Goal: Transaction & Acquisition: Book appointment/travel/reservation

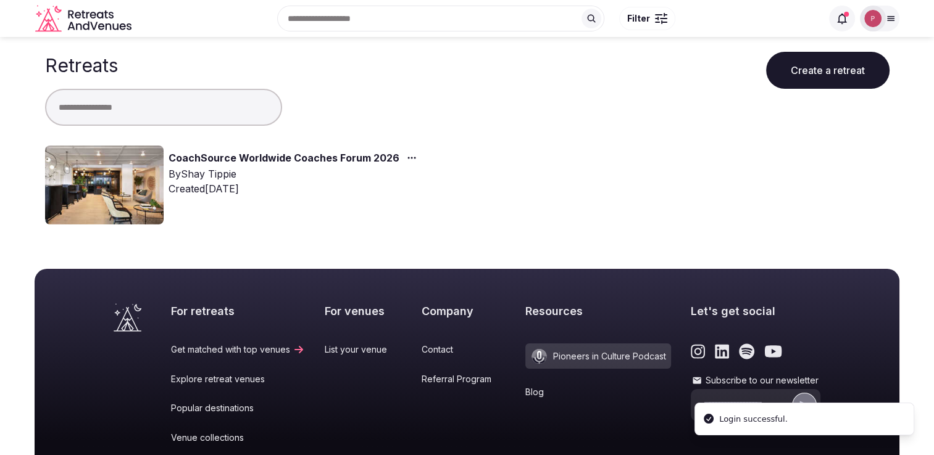
click at [143, 160] on img at bounding box center [104, 185] width 118 height 79
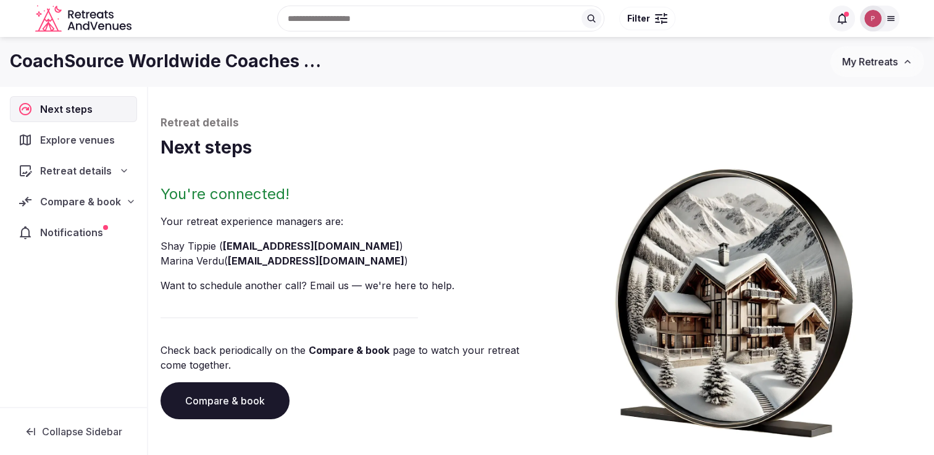
click at [93, 231] on span "Notifications" at bounding box center [74, 232] width 68 height 15
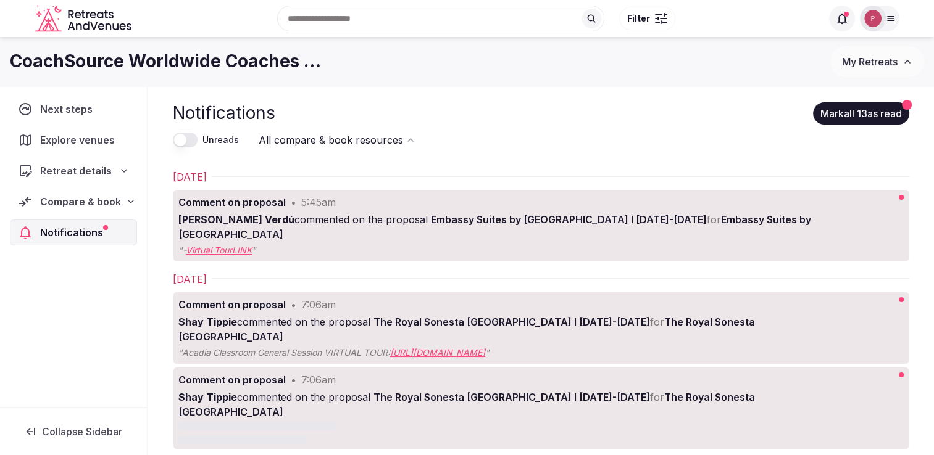
click at [85, 139] on span "Explore venues" at bounding box center [80, 140] width 80 height 15
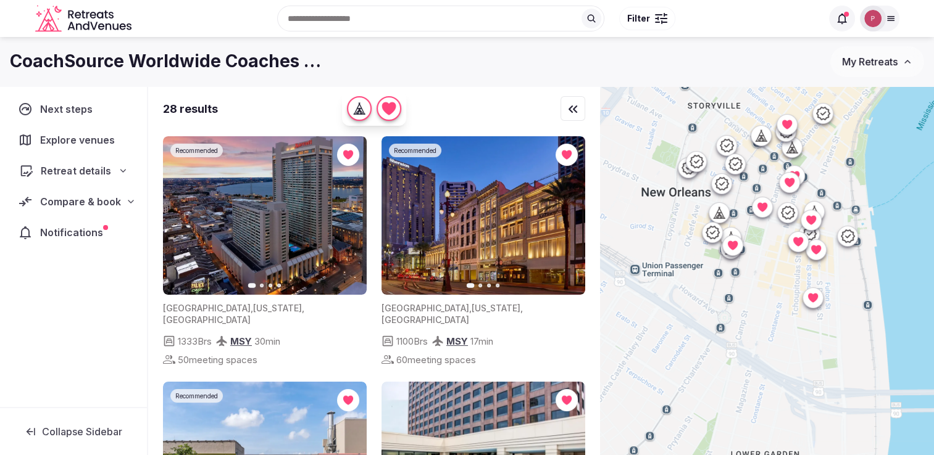
click at [80, 164] on span "Retreat details" at bounding box center [76, 171] width 70 height 15
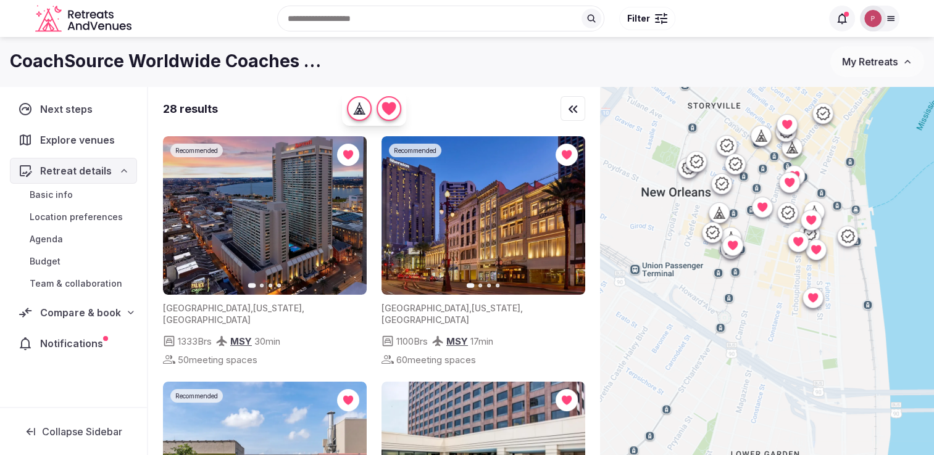
click at [73, 320] on div "Compare & book" at bounding box center [73, 313] width 127 height 26
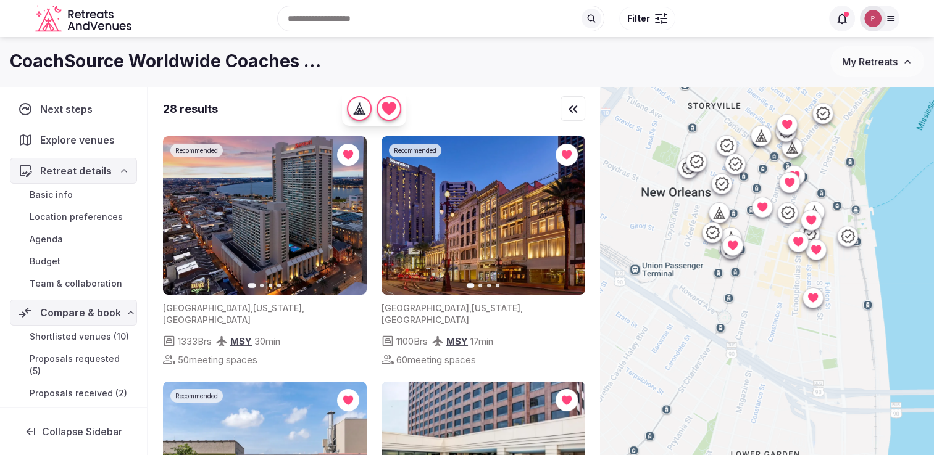
scroll to position [68, 0]
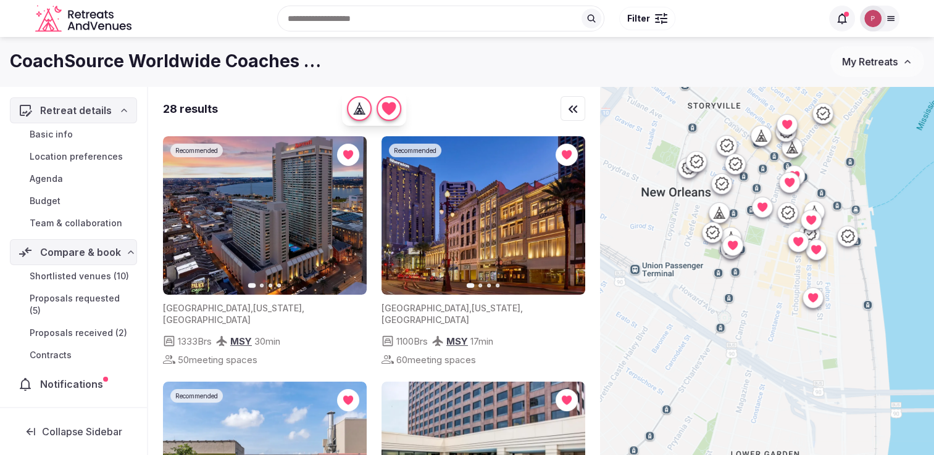
click at [72, 334] on span "Proposals received (2)" at bounding box center [78, 333] width 97 height 12
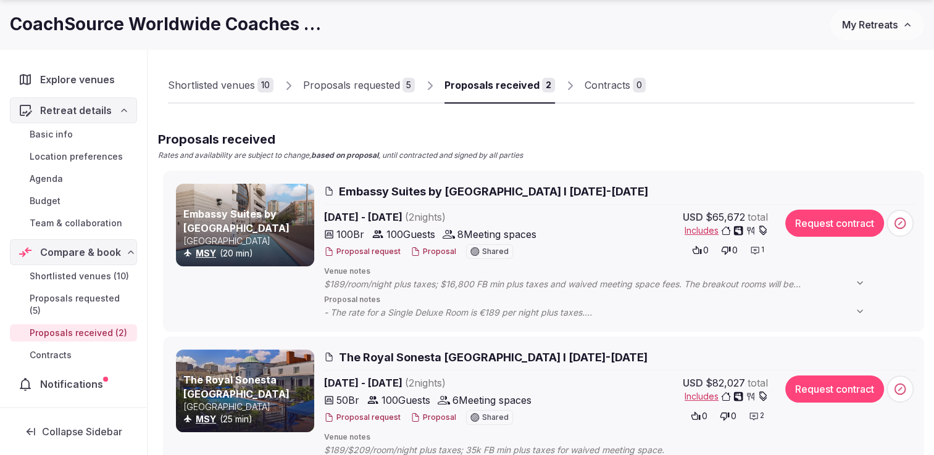
scroll to position [34, 0]
click at [858, 287] on icon at bounding box center [860, 283] width 10 height 10
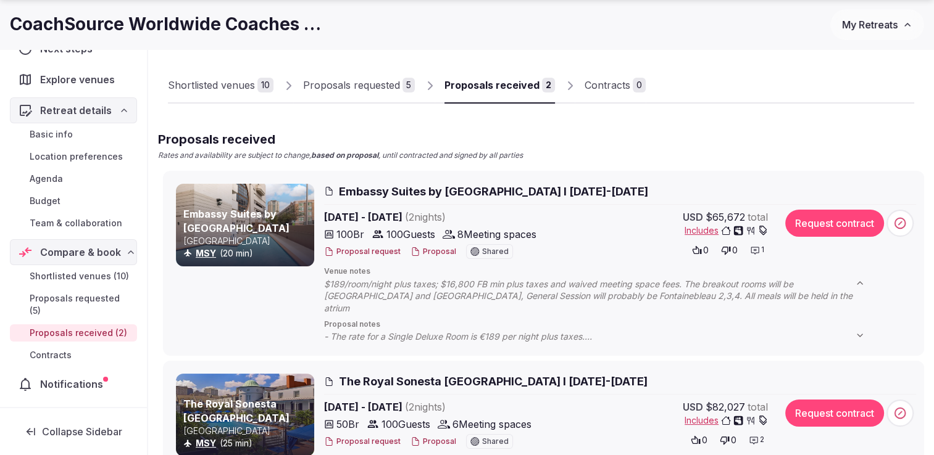
click at [575, 331] on span "- The rate for a Single Deluxe Room is €189 per night plus taxes. - The hotel h…" at bounding box center [600, 337] width 553 height 12
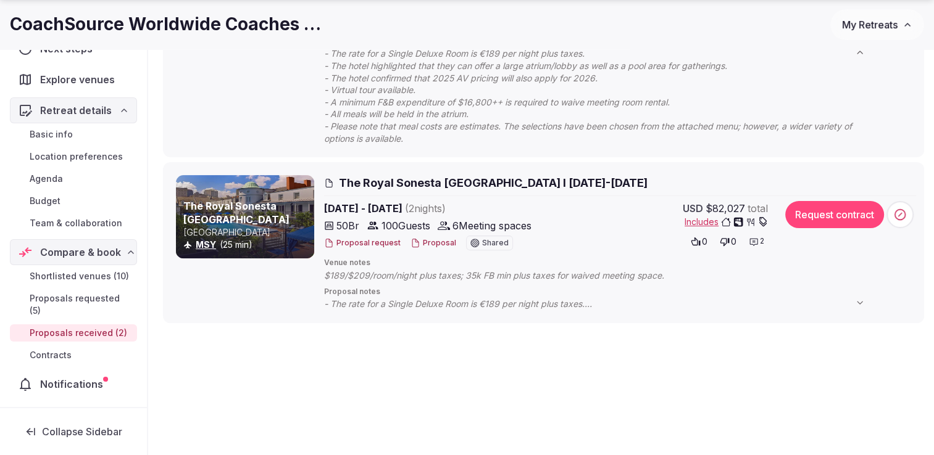
scroll to position [348, 0]
click at [619, 297] on span "- The rate for a Single Deluxe Room is €189 per night plus taxes. - Changes to …" at bounding box center [600, 303] width 553 height 12
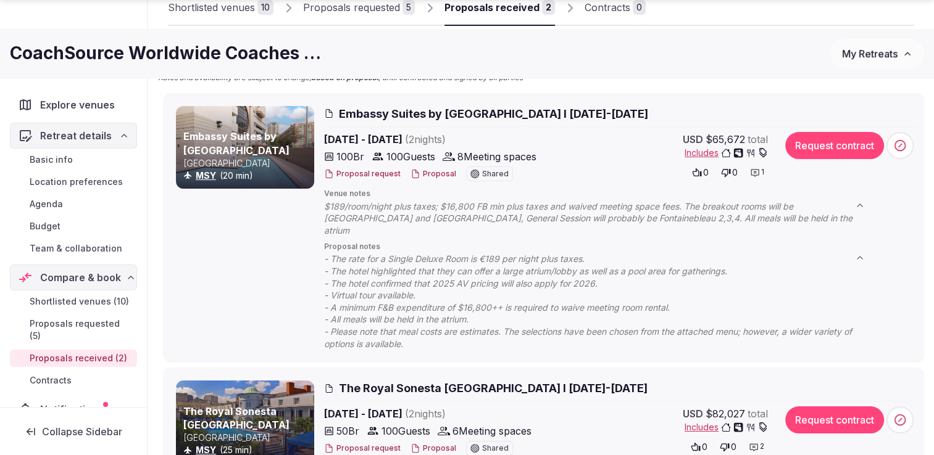
scroll to position [197, 0]
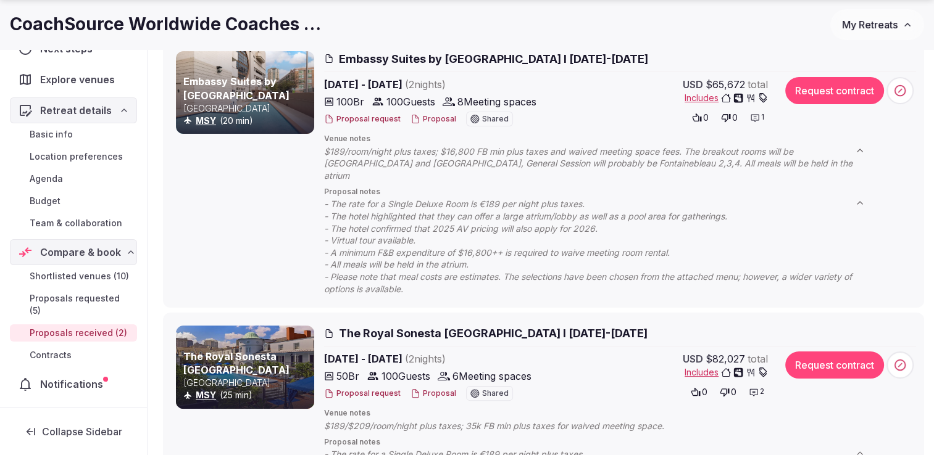
click at [706, 93] on span "Includes" at bounding box center [725, 98] width 83 height 12
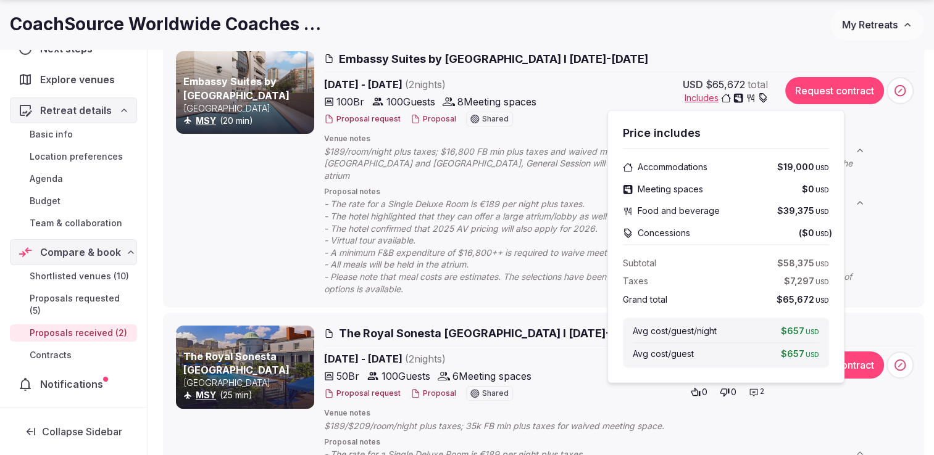
click at [706, 93] on span "Includes" at bounding box center [725, 98] width 83 height 12
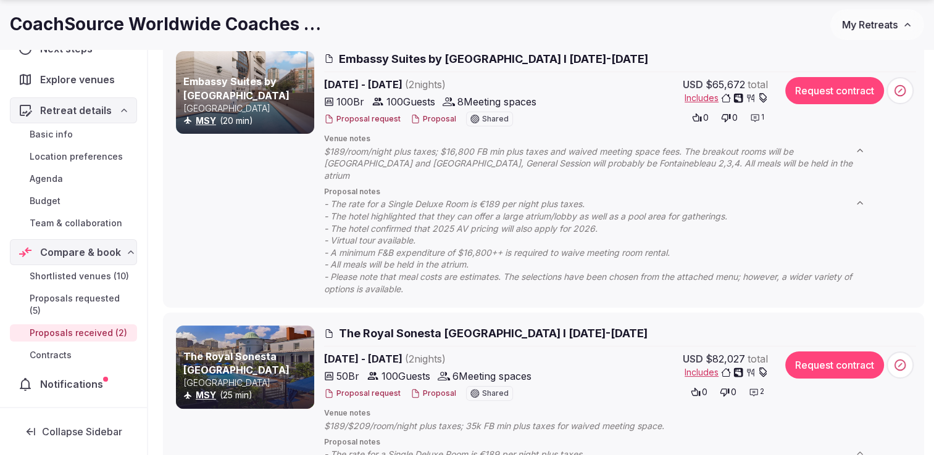
click at [706, 95] on span "Includes" at bounding box center [725, 98] width 83 height 12
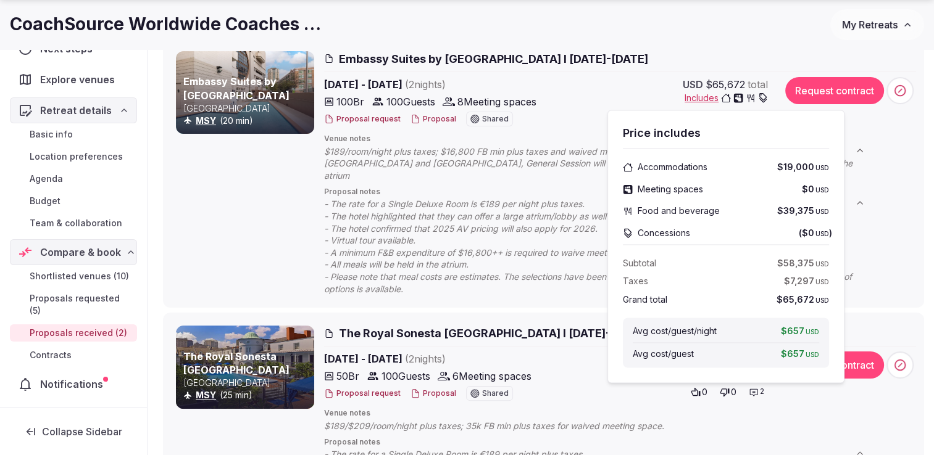
click at [513, 222] on span "- The rate for a Single Deluxe Room is €189 per night plus taxes. - The hotel h…" at bounding box center [600, 246] width 553 height 97
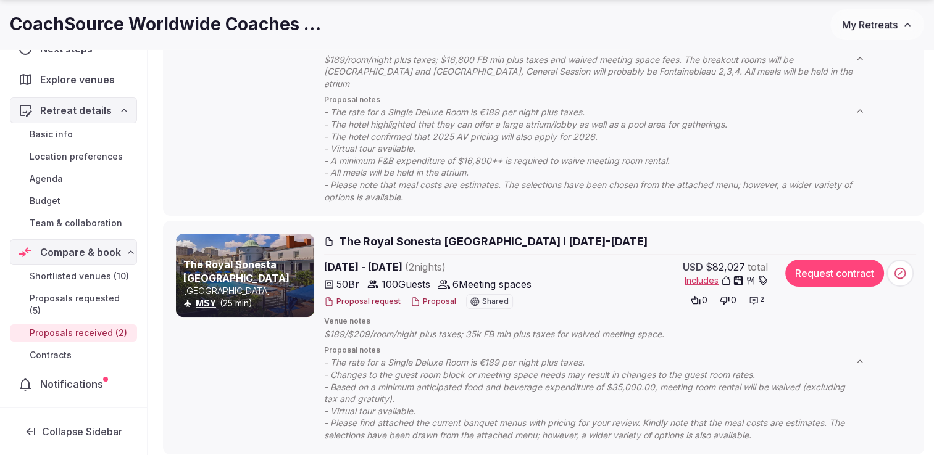
scroll to position [290, 0]
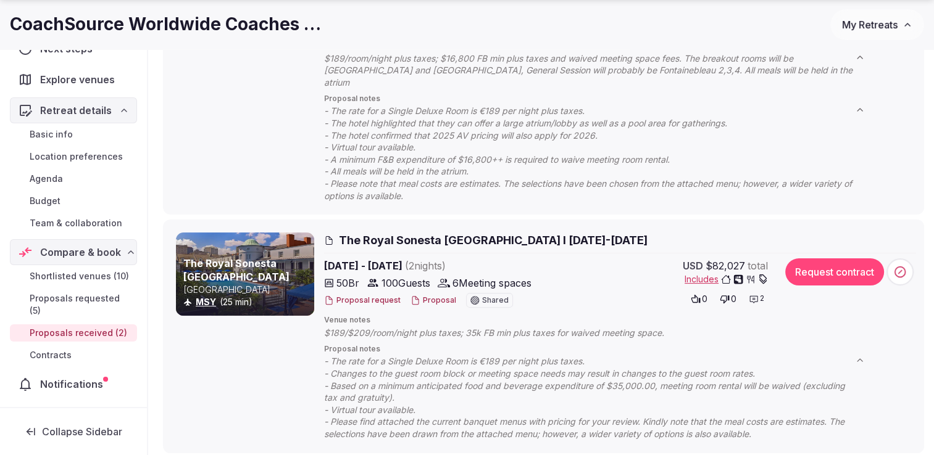
click at [697, 273] on span "Includes" at bounding box center [725, 279] width 83 height 12
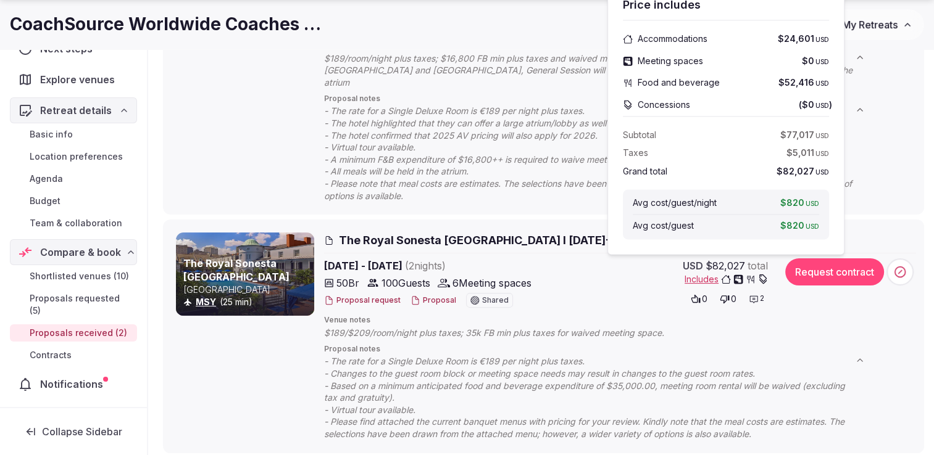
click at [555, 176] on span "- The rate for a Single Deluxe Room is €189 per night plus taxes. - The hotel h…" at bounding box center [600, 153] width 553 height 97
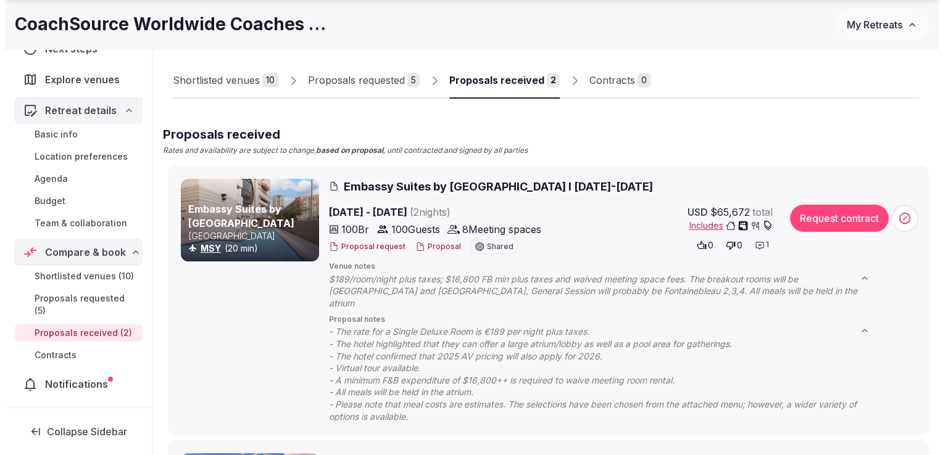
scroll to position [121, 0]
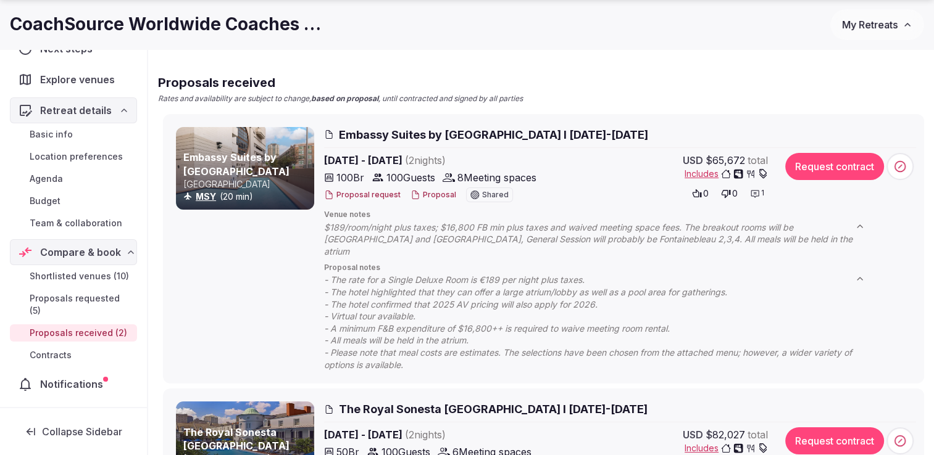
click at [440, 191] on button "Proposal" at bounding box center [433, 195] width 46 height 10
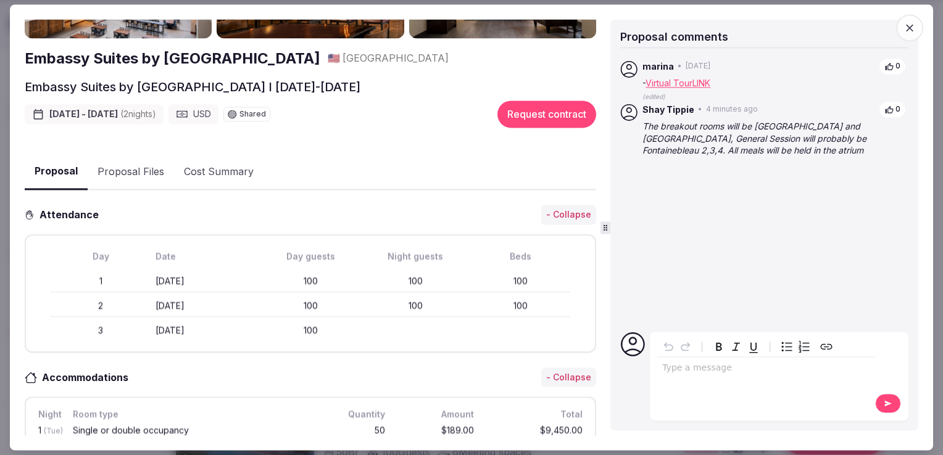
scroll to position [104, 0]
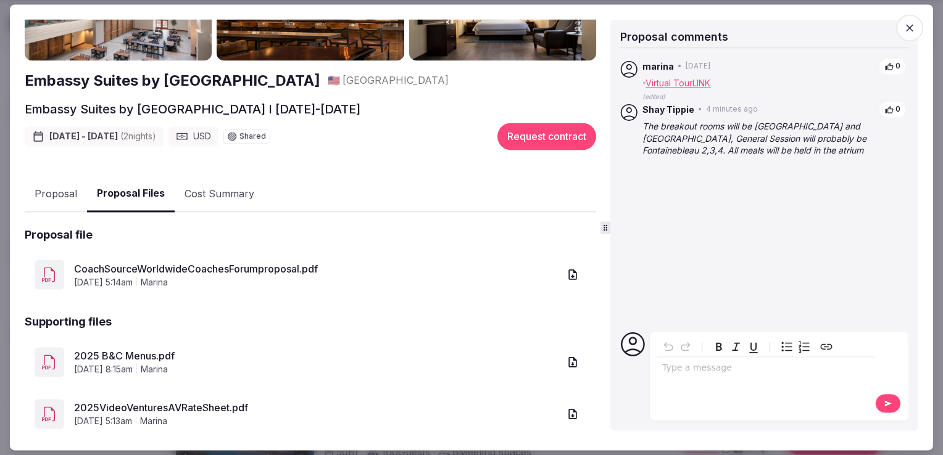
click at [144, 191] on button "Proposal Files" at bounding box center [131, 194] width 88 height 36
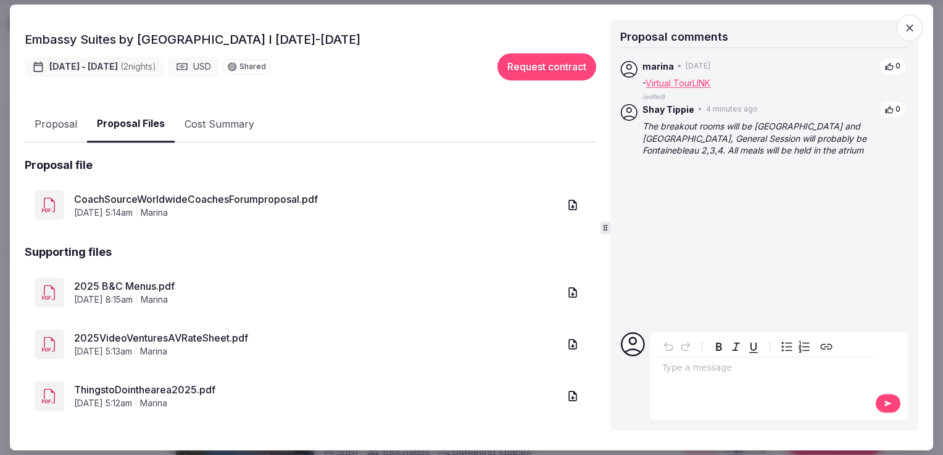
click at [218, 331] on link "2025VideoVenturesAVRateSheet.pdf" at bounding box center [316, 338] width 485 height 15
click at [132, 281] on link "2025 B&C Menus.pdf" at bounding box center [316, 286] width 485 height 15
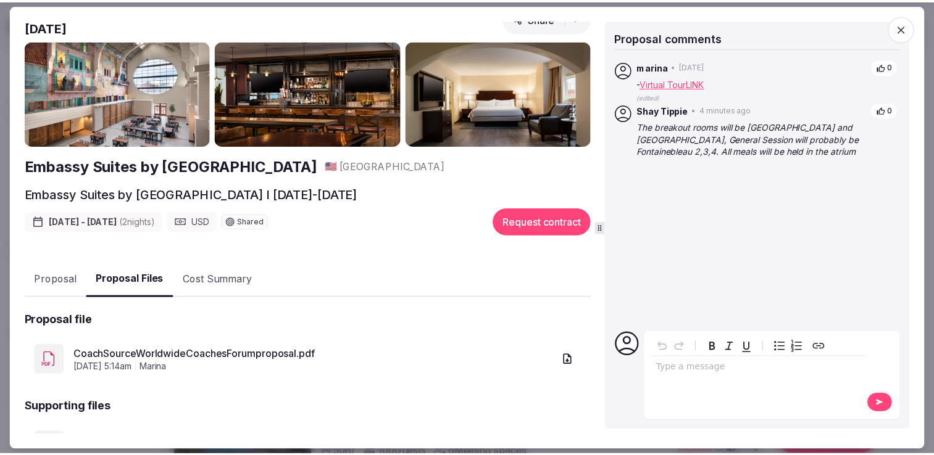
scroll to position [0, 0]
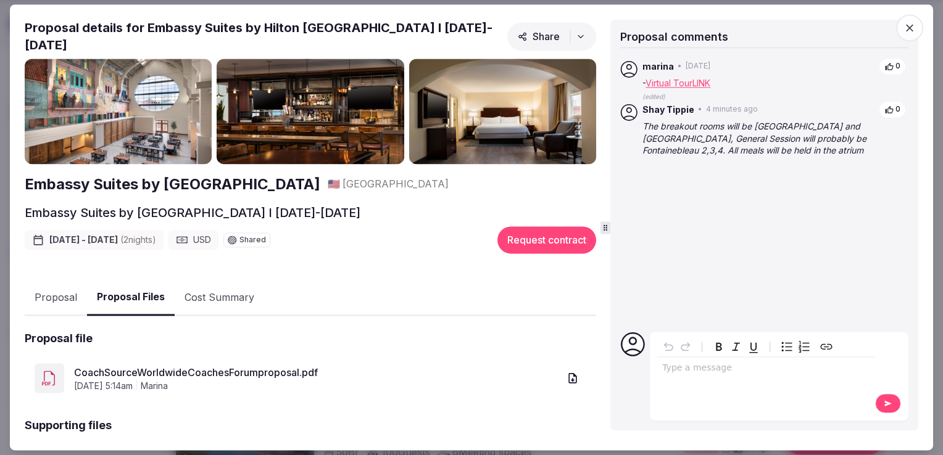
click at [905, 29] on icon "button" at bounding box center [909, 28] width 12 height 12
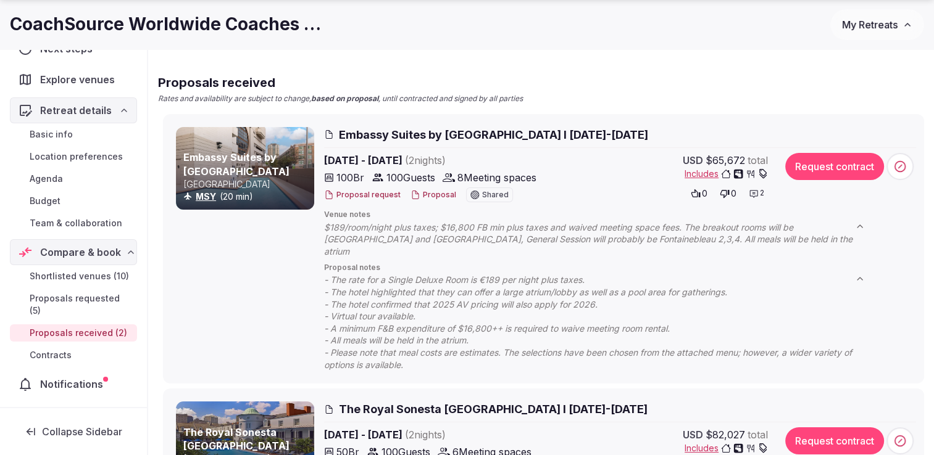
scroll to position [170, 0]
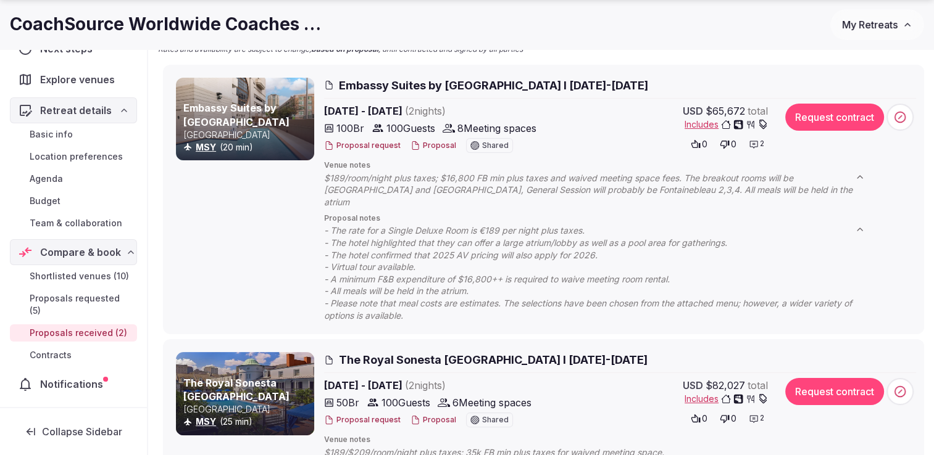
click at [563, 80] on span "Embassy Suites by Hilton New Orleans I 13-15 Oct 2026" at bounding box center [493, 85] width 309 height 15
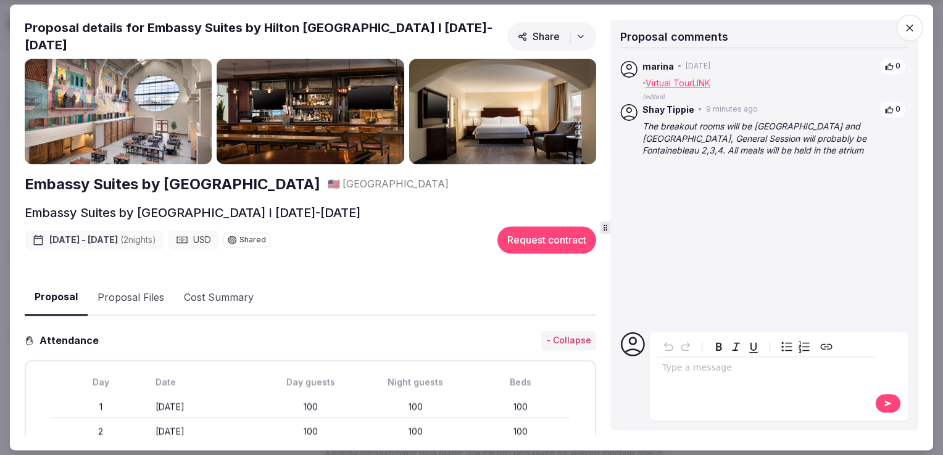
click at [714, 376] on div "editable markdown" at bounding box center [766, 370] width 218 height 25
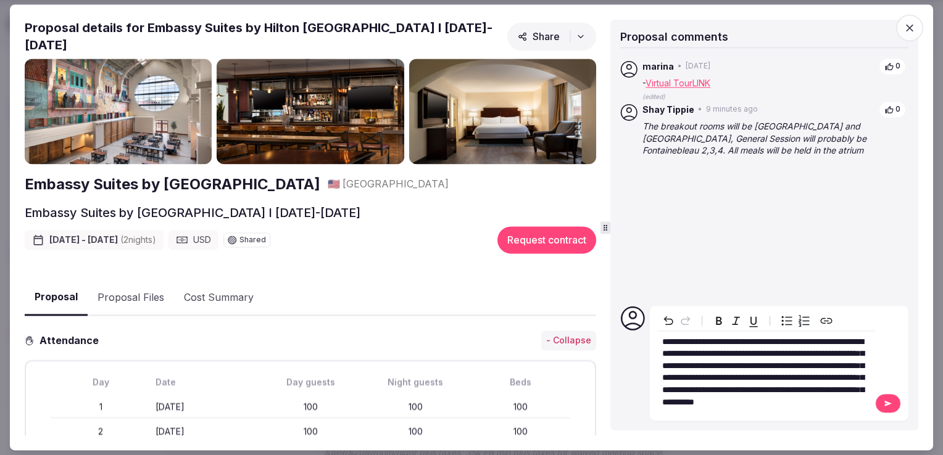
click at [752, 344] on span "**********" at bounding box center [763, 372] width 202 height 69
click at [752, 338] on span "**********" at bounding box center [763, 372] width 202 height 69
click at [863, 339] on span "**********" at bounding box center [763, 372] width 202 height 69
drag, startPoint x: 711, startPoint y: 354, endPoint x: 802, endPoint y: 357, distance: 90.7
click at [802, 357] on span "**********" at bounding box center [763, 372] width 202 height 69
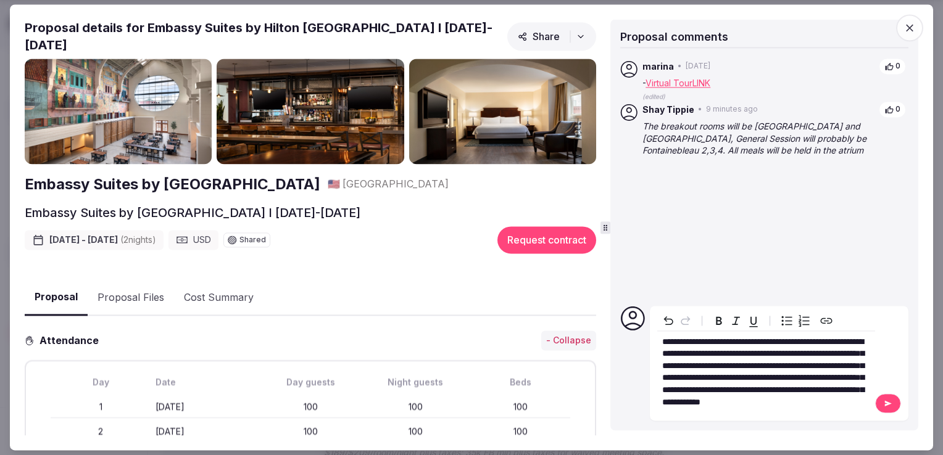
click at [738, 400] on p "**********" at bounding box center [766, 372] width 208 height 73
click at [789, 401] on span "**********" at bounding box center [763, 372] width 202 height 69
click at [808, 403] on span "**********" at bounding box center [763, 372] width 202 height 69
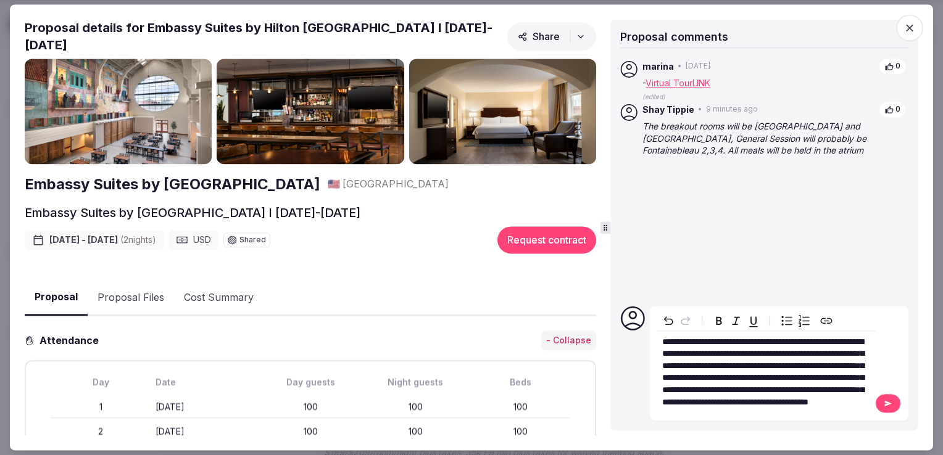
click at [879, 397] on button at bounding box center [888, 404] width 26 height 20
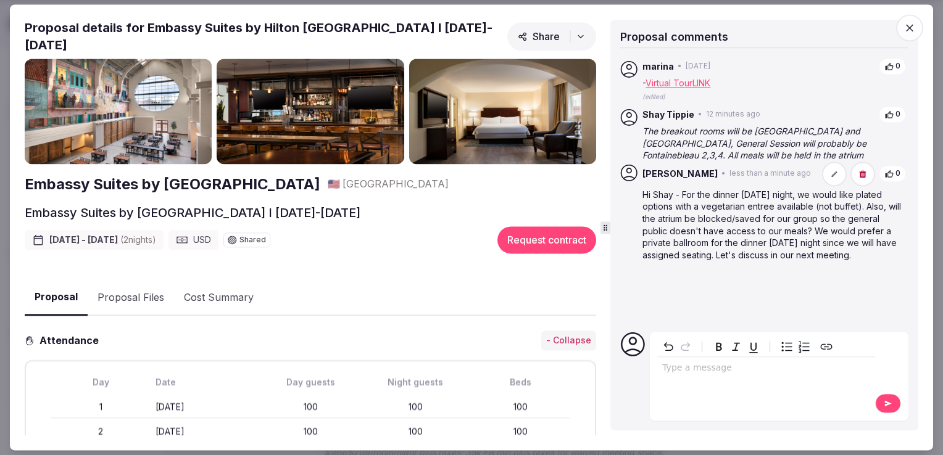
click at [911, 22] on icon "button" at bounding box center [909, 28] width 12 height 12
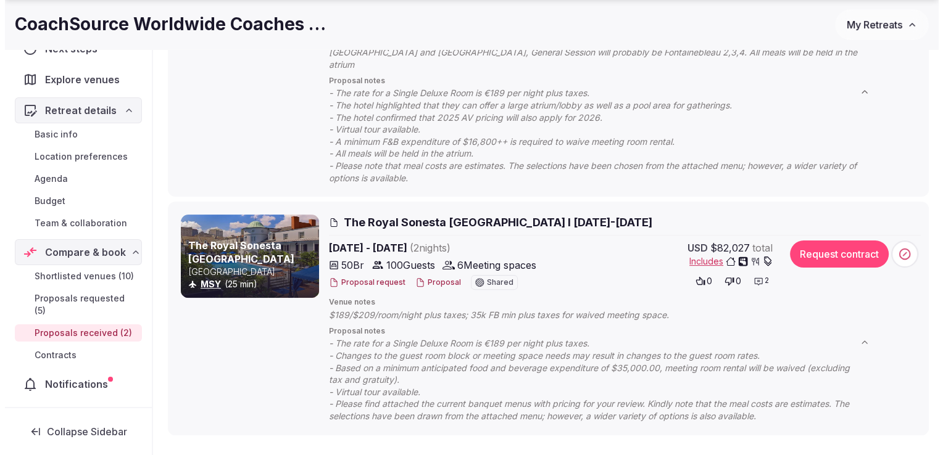
scroll to position [309, 0]
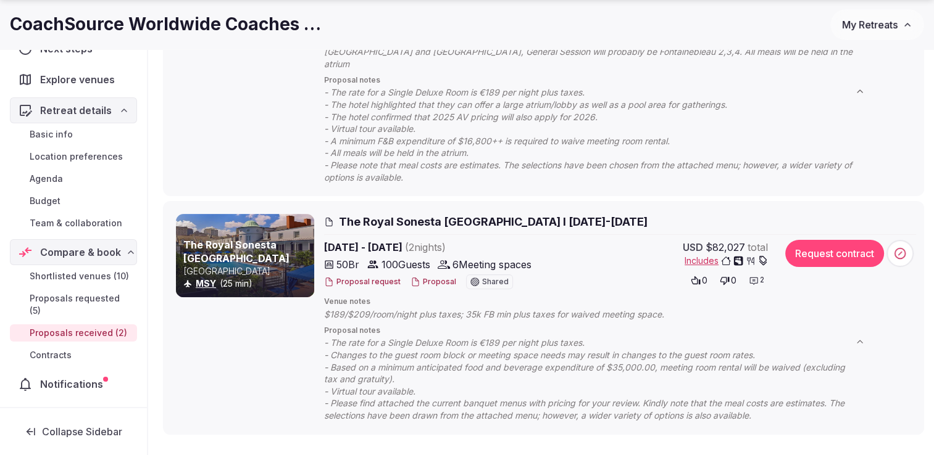
click at [434, 277] on button "Proposal" at bounding box center [433, 282] width 46 height 10
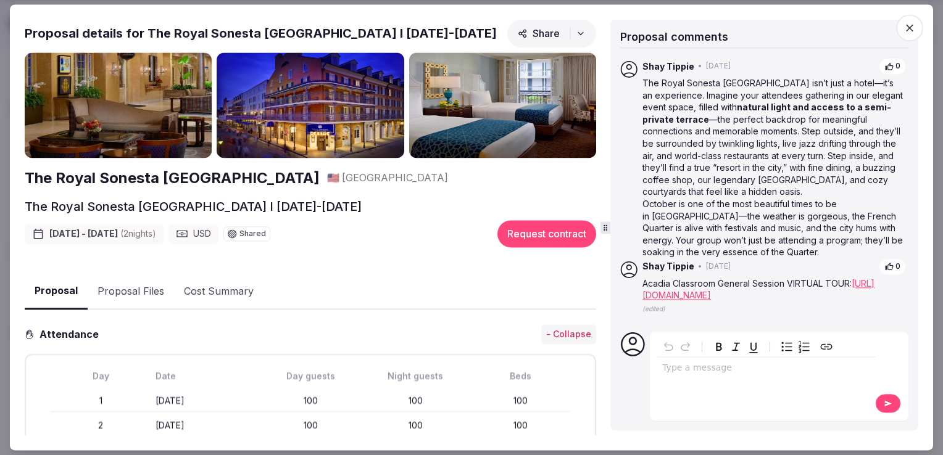
scroll to position [2, 0]
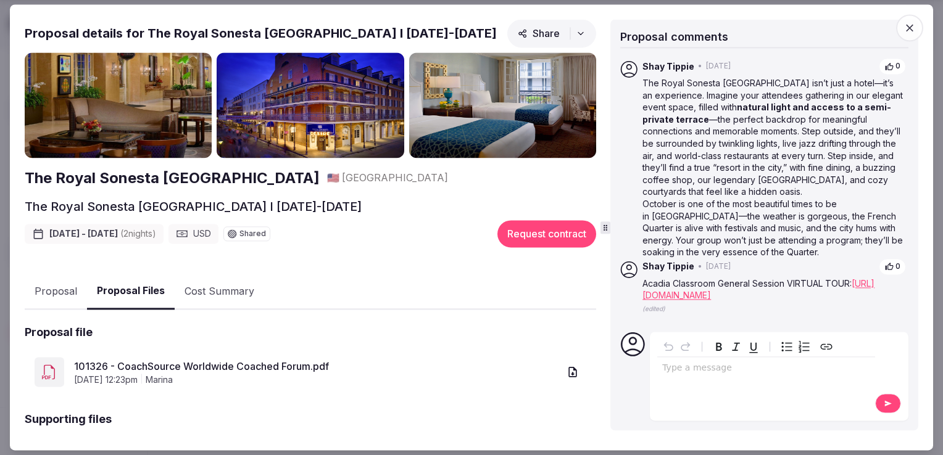
click at [123, 292] on button "Proposal Files" at bounding box center [131, 292] width 88 height 36
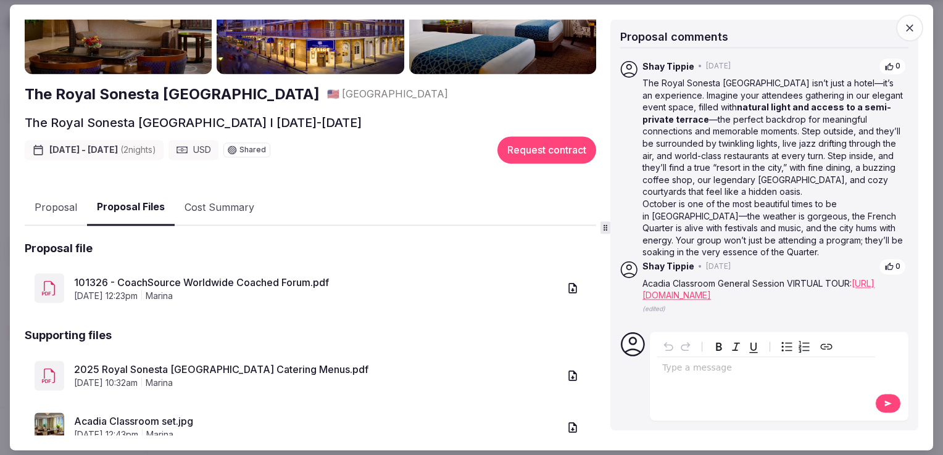
scroll to position [122, 0]
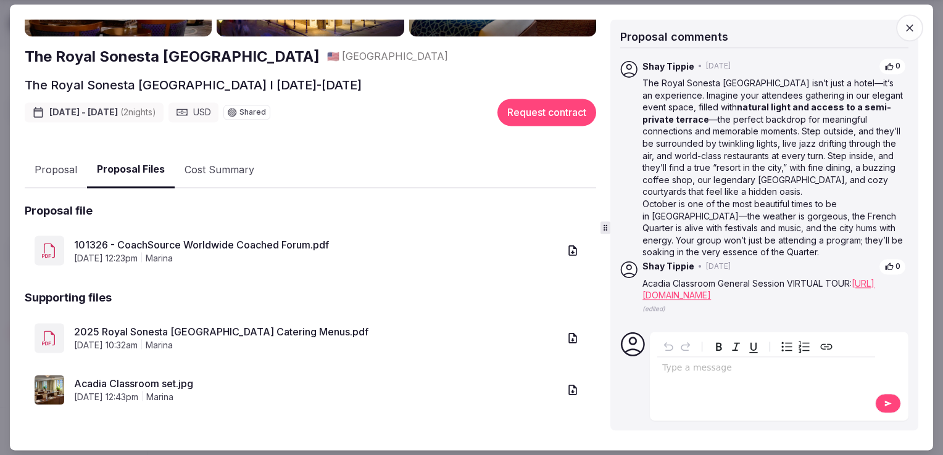
click at [249, 329] on link "2025 Royal Sonesta New Orleans Catering Menus.pdf" at bounding box center [316, 332] width 485 height 15
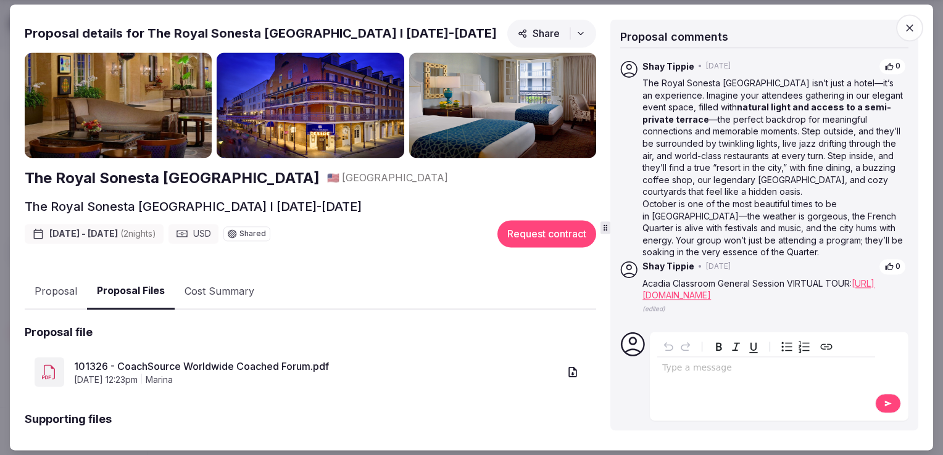
click at [906, 35] on span "button" at bounding box center [909, 27] width 27 height 27
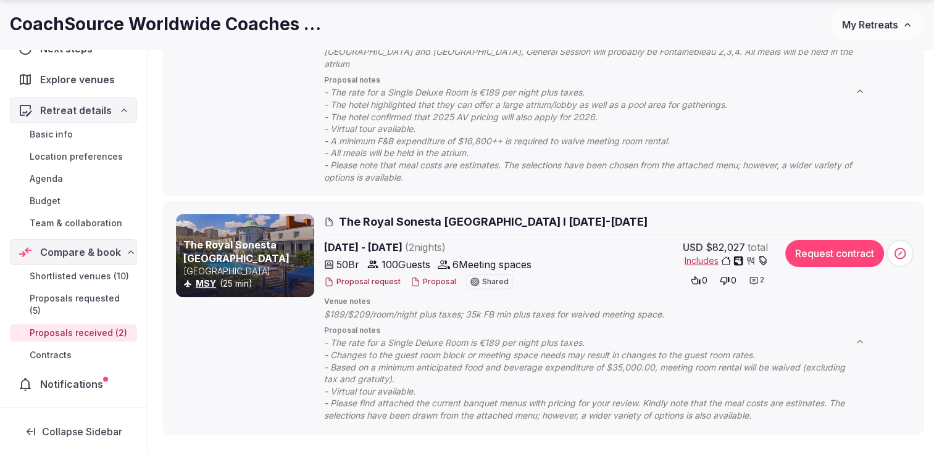
click at [706, 255] on span "Includes" at bounding box center [725, 261] width 83 height 12
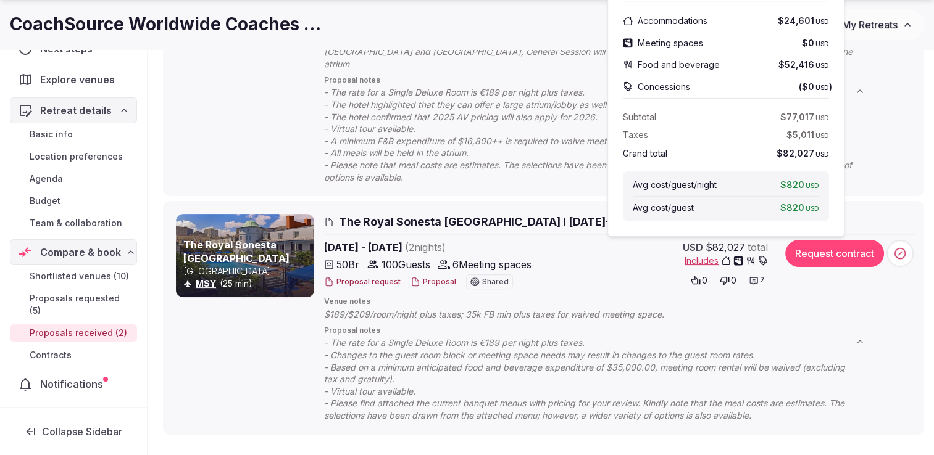
click at [705, 255] on span "Includes" at bounding box center [725, 261] width 83 height 12
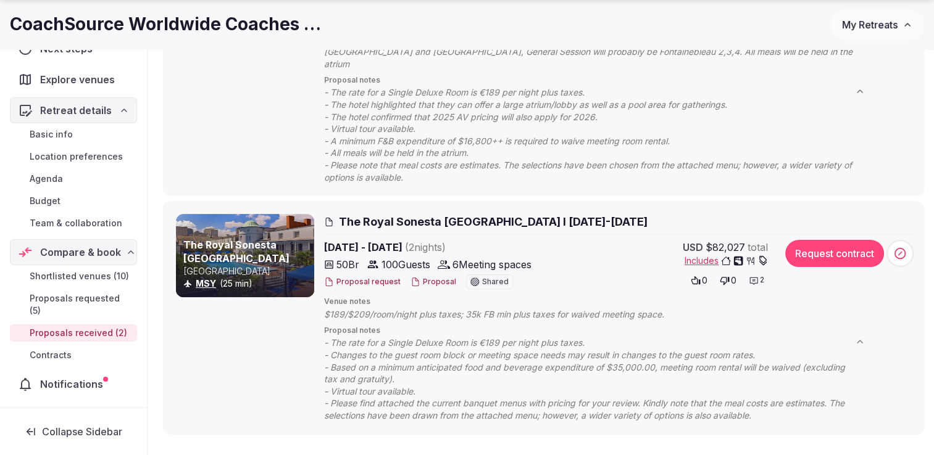
click at [711, 255] on span "Includes" at bounding box center [725, 261] width 83 height 12
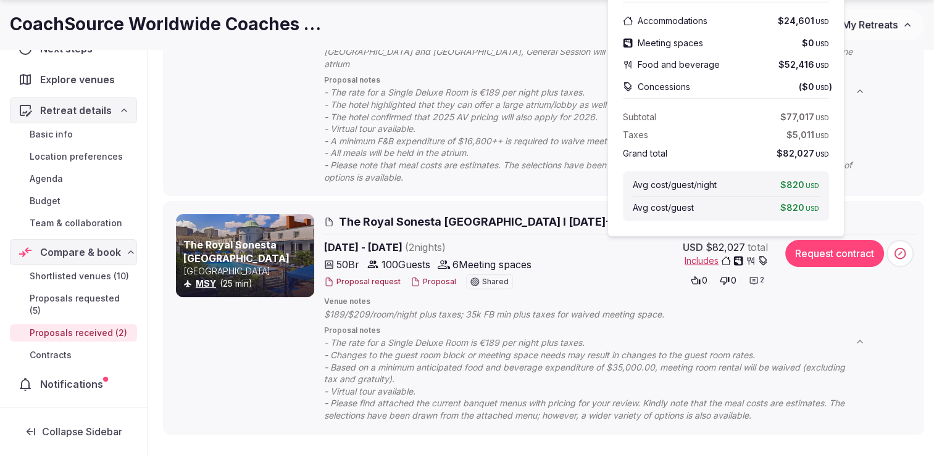
click at [711, 255] on span "Includes" at bounding box center [725, 261] width 83 height 12
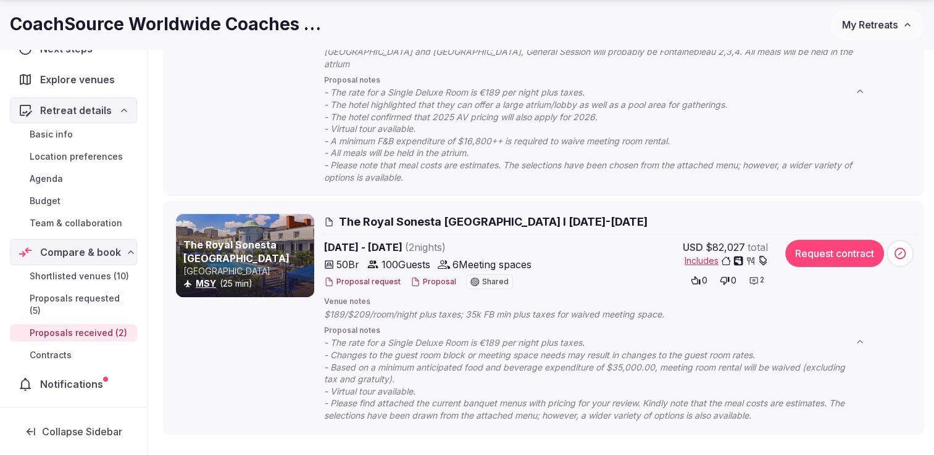
click at [696, 255] on span "Includes" at bounding box center [725, 261] width 83 height 12
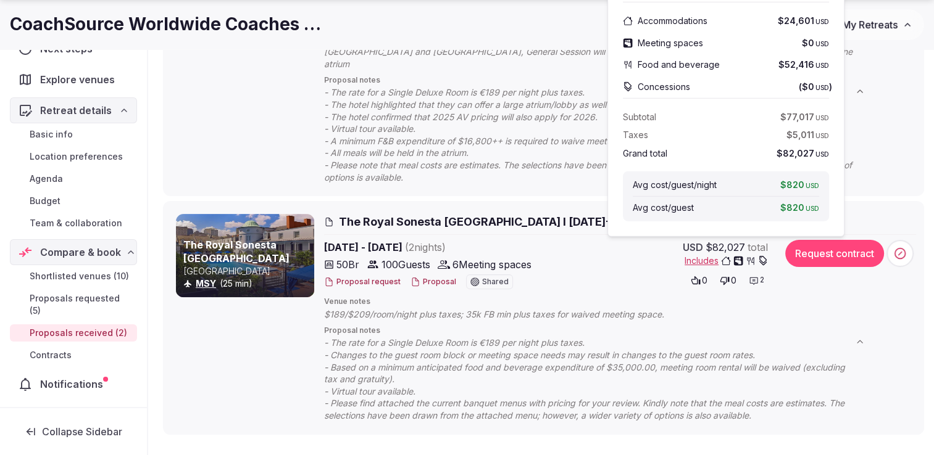
click at [696, 255] on span "Includes" at bounding box center [725, 261] width 83 height 12
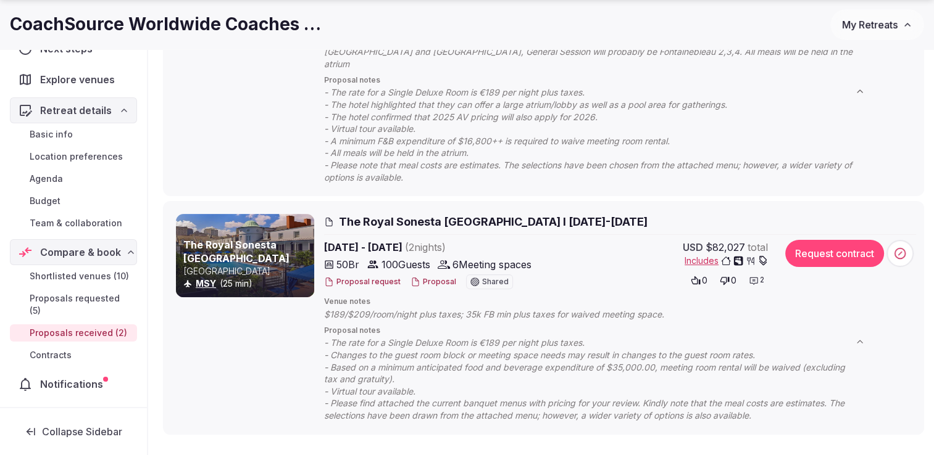
click at [696, 255] on span "Includes" at bounding box center [725, 261] width 83 height 12
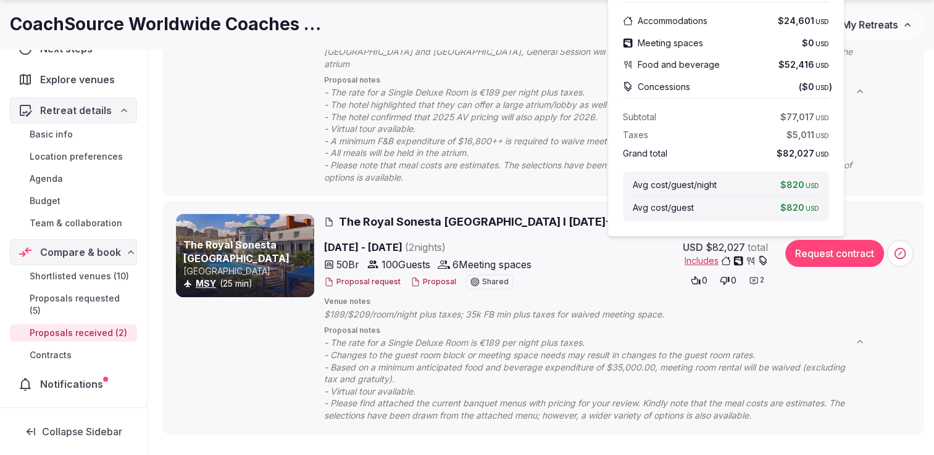
click at [669, 326] on span "Proposal notes" at bounding box center [620, 331] width 592 height 10
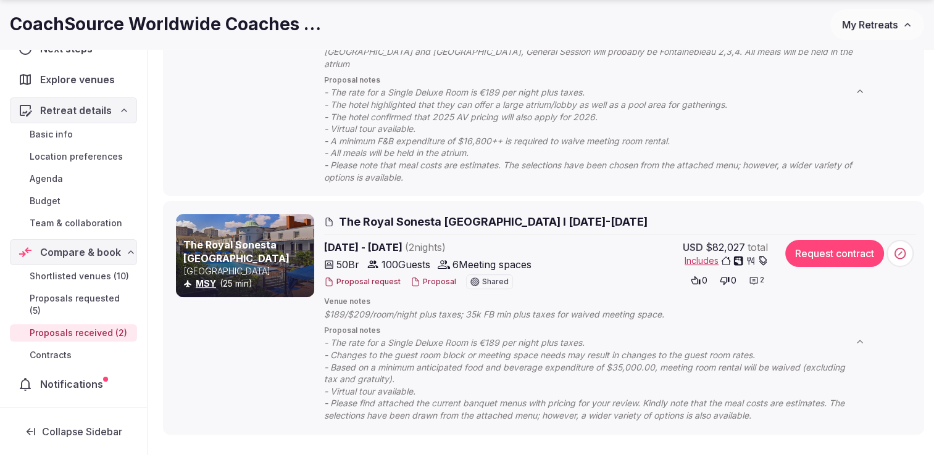
click at [758, 276] on icon at bounding box center [753, 281] width 10 height 10
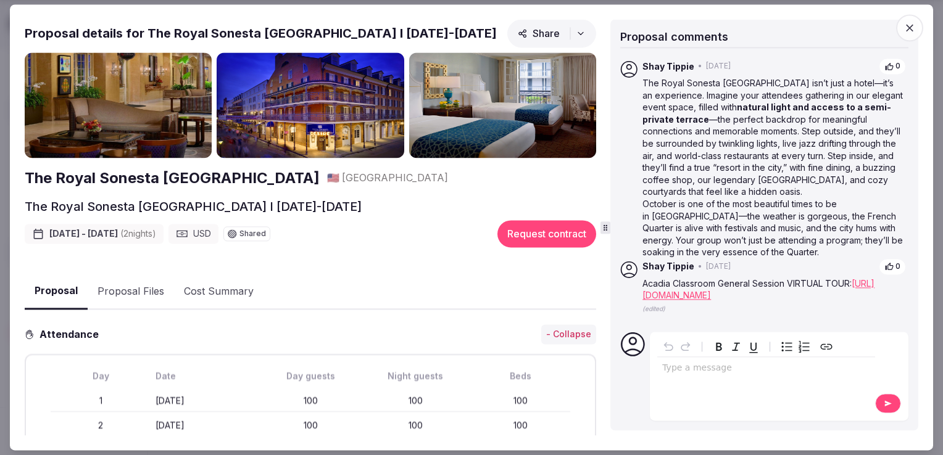
click at [231, 280] on button "Cost Summary" at bounding box center [218, 292] width 89 height 36
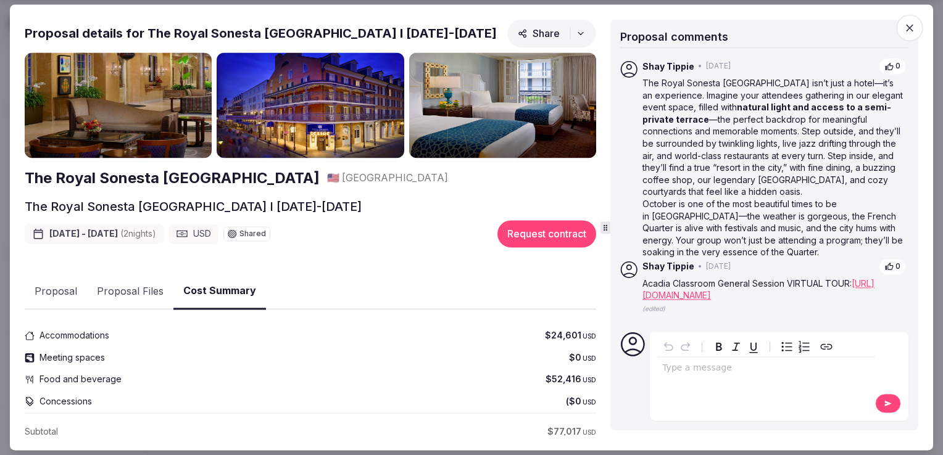
click at [132, 286] on button "Proposal Files" at bounding box center [130, 292] width 86 height 36
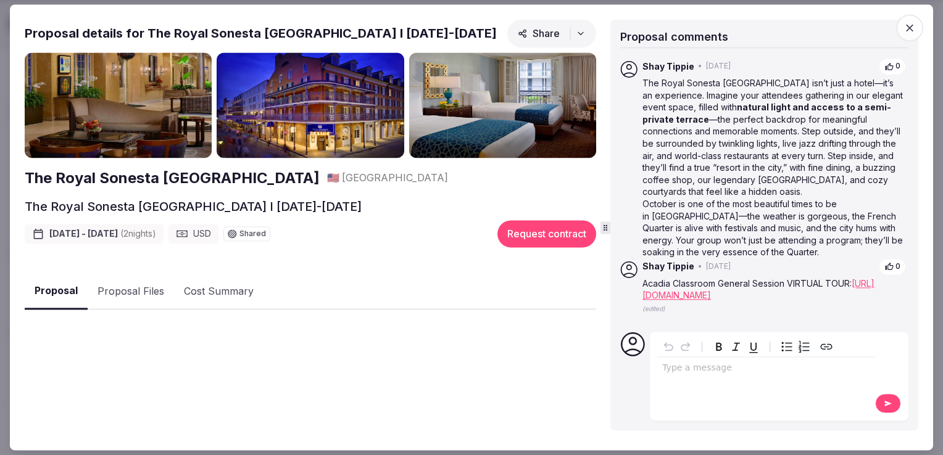
click at [69, 288] on button "Proposal" at bounding box center [56, 292] width 63 height 36
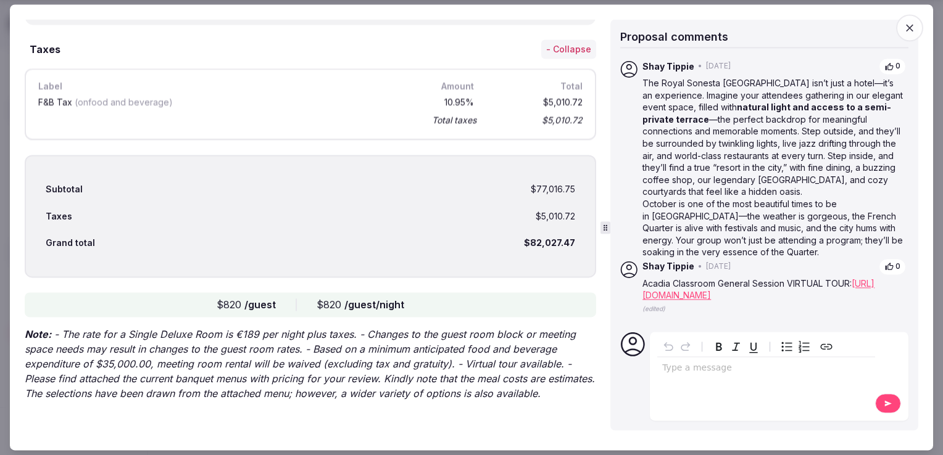
scroll to position [2026, 0]
click at [726, 384] on div "Type a message" at bounding box center [766, 376] width 218 height 77
click at [726, 301] on link "https://visitingmedia.com/tt8/?ttid=royal-sonesta-new-orleans#/3d-model/0/6" at bounding box center [758, 289] width 232 height 23
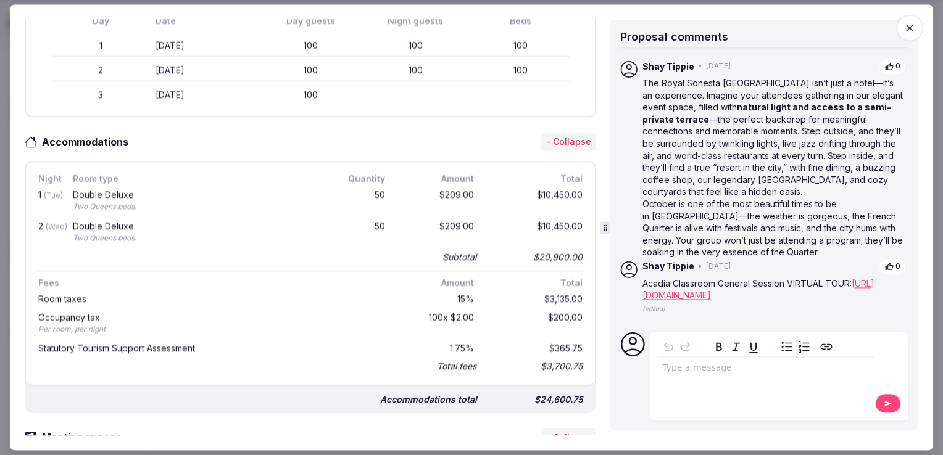
scroll to position [0, 0]
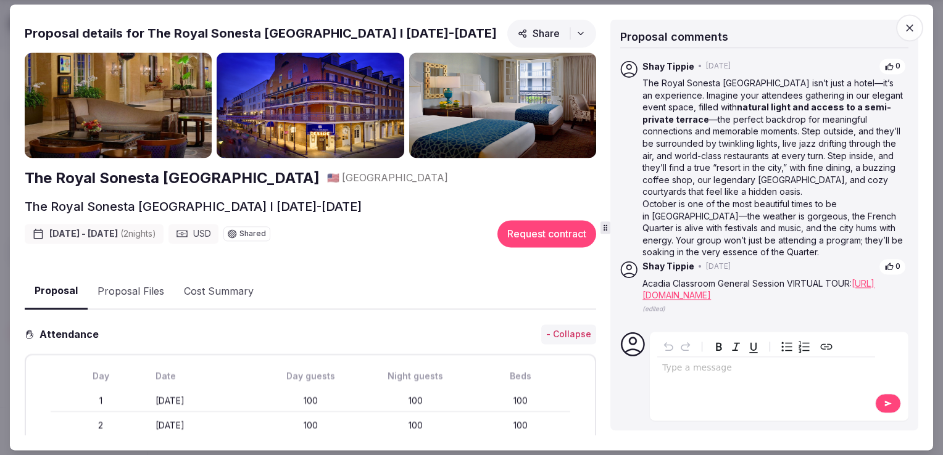
click at [738, 375] on div "editable markdown" at bounding box center [766, 370] width 218 height 25
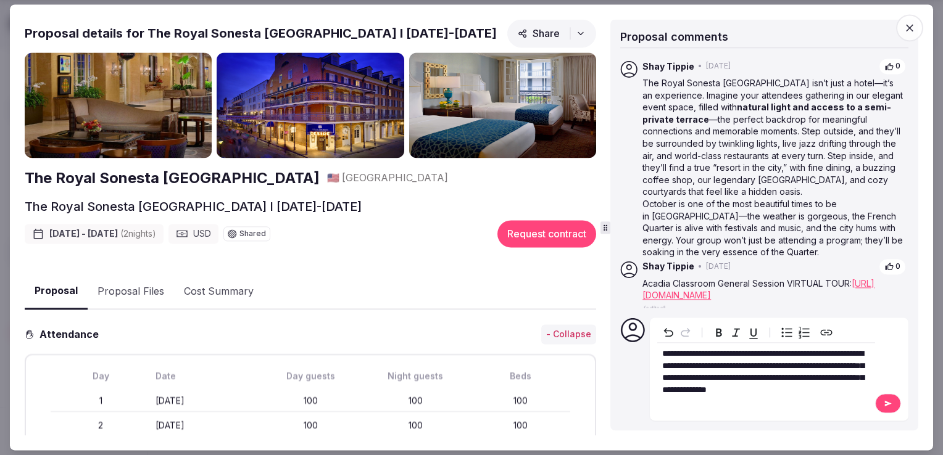
click at [896, 405] on button at bounding box center [888, 404] width 26 height 20
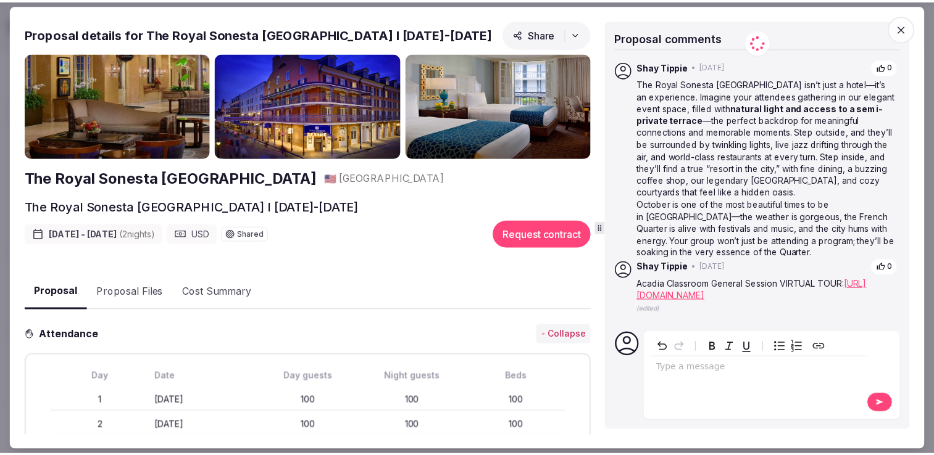
scroll to position [57, 0]
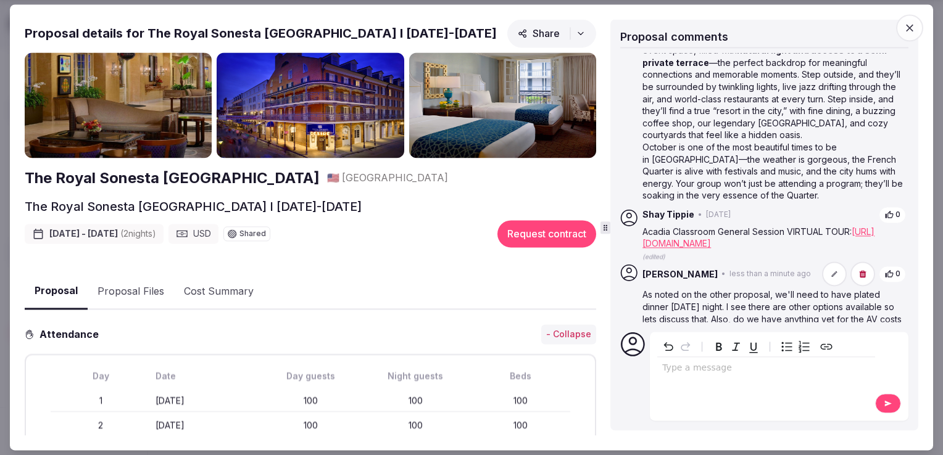
click at [912, 26] on icon "button" at bounding box center [909, 28] width 12 height 12
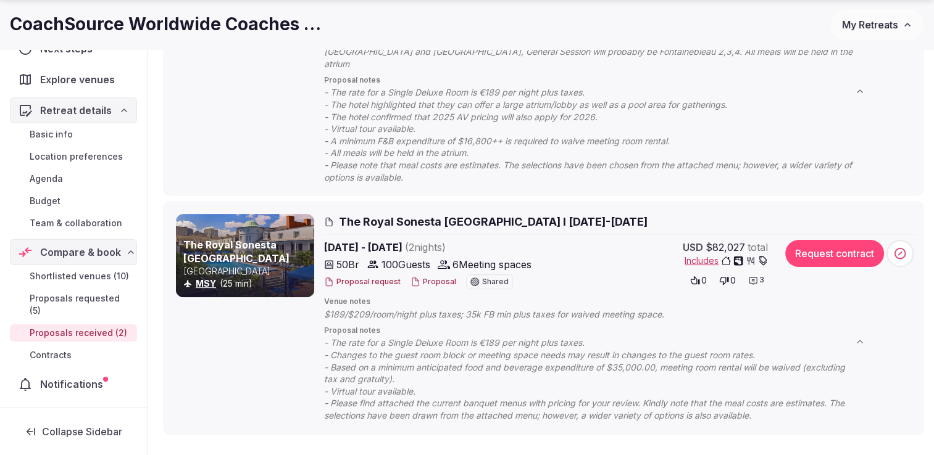
click at [256, 214] on div at bounding box center [245, 255] width 138 height 83
click at [257, 239] on link "The Royal Sonesta New Orleans" at bounding box center [236, 252] width 106 height 26
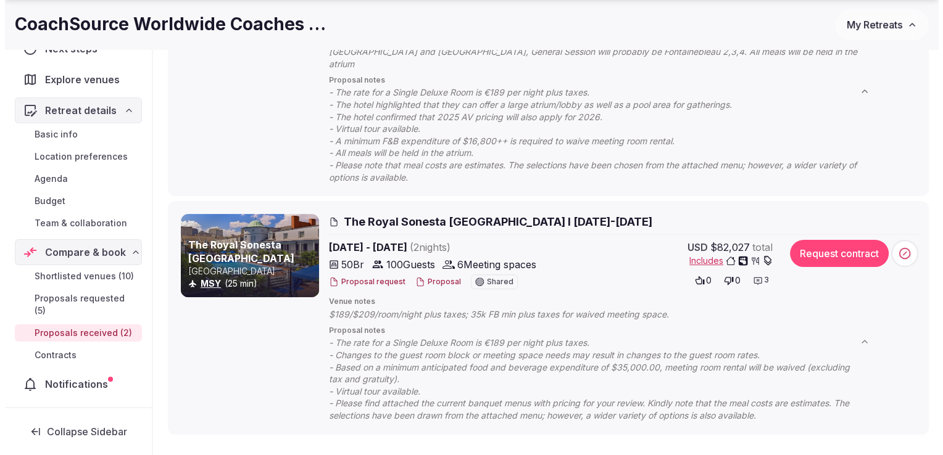
scroll to position [452, 0]
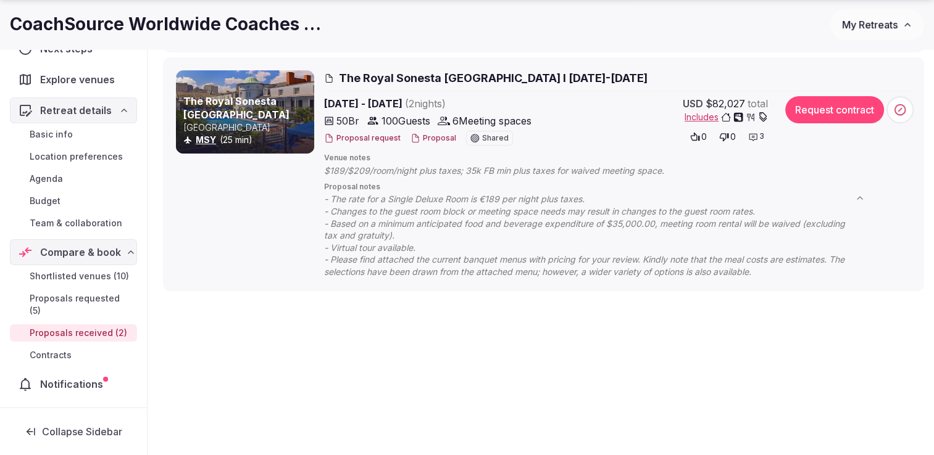
click at [708, 111] on span "Includes" at bounding box center [725, 117] width 83 height 12
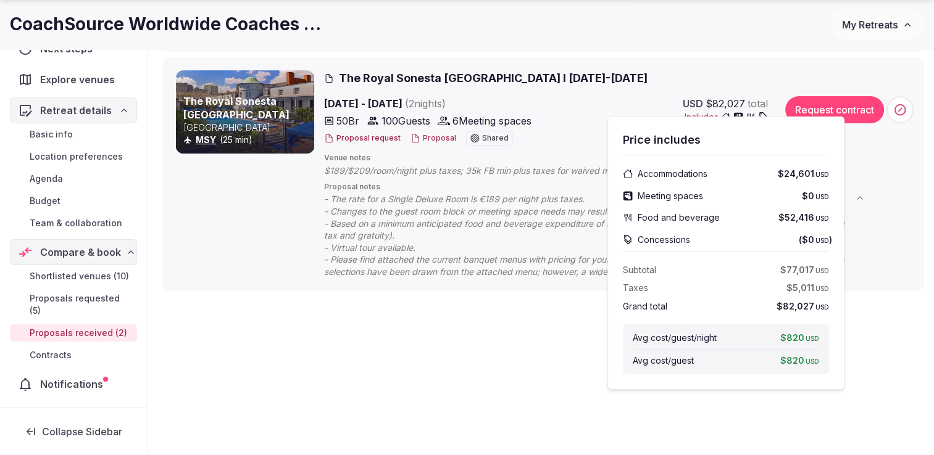
click at [420, 133] on button "Proposal" at bounding box center [433, 138] width 46 height 10
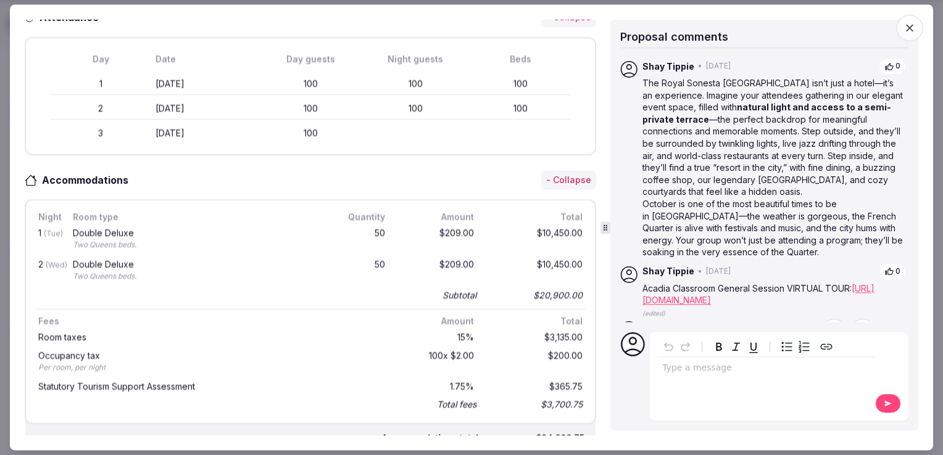
scroll to position [83, 0]
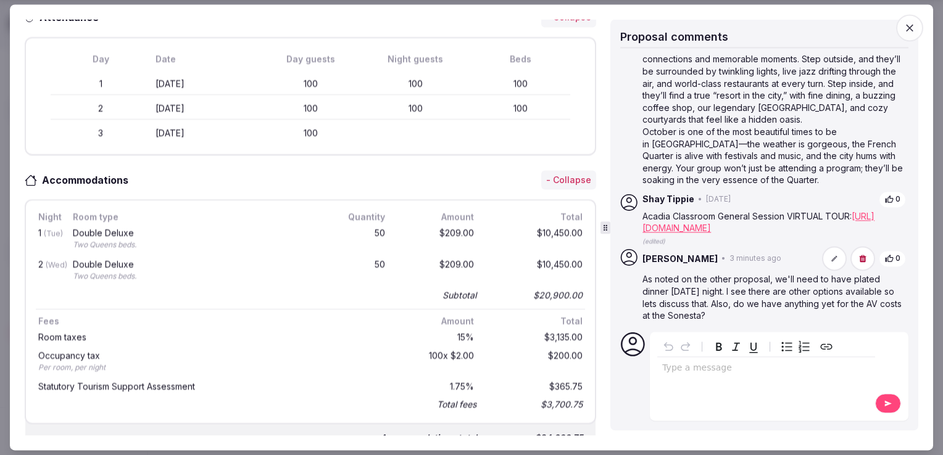
drag, startPoint x: 743, startPoint y: 399, endPoint x: 719, endPoint y: 389, distance: 25.4
click at [719, 389] on div "Type a message" at bounding box center [766, 376] width 218 height 77
drag, startPoint x: 719, startPoint y: 389, endPoint x: 692, endPoint y: 375, distance: 31.2
click at [692, 375] on div "Type a message" at bounding box center [766, 376] width 218 height 77
click at [692, 375] on div "editable markdown" at bounding box center [766, 370] width 218 height 25
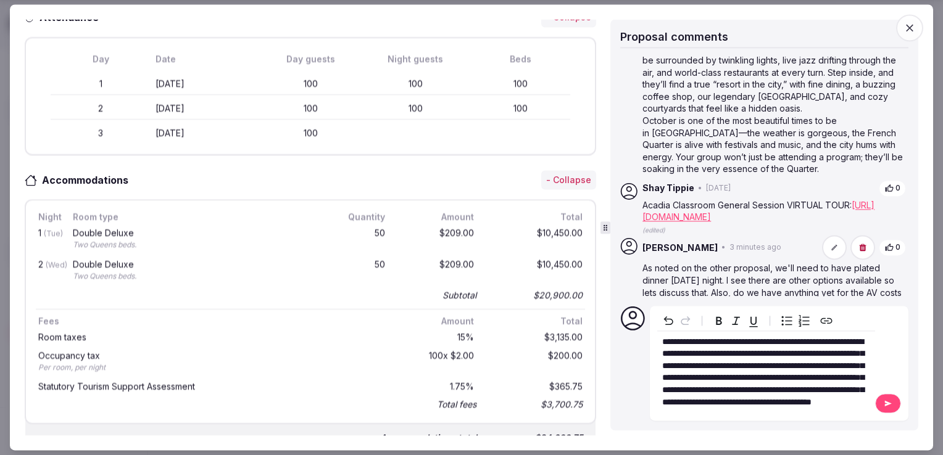
click at [681, 374] on span "**********" at bounding box center [763, 372] width 202 height 69
click at [702, 403] on p "**********" at bounding box center [766, 372] width 208 height 73
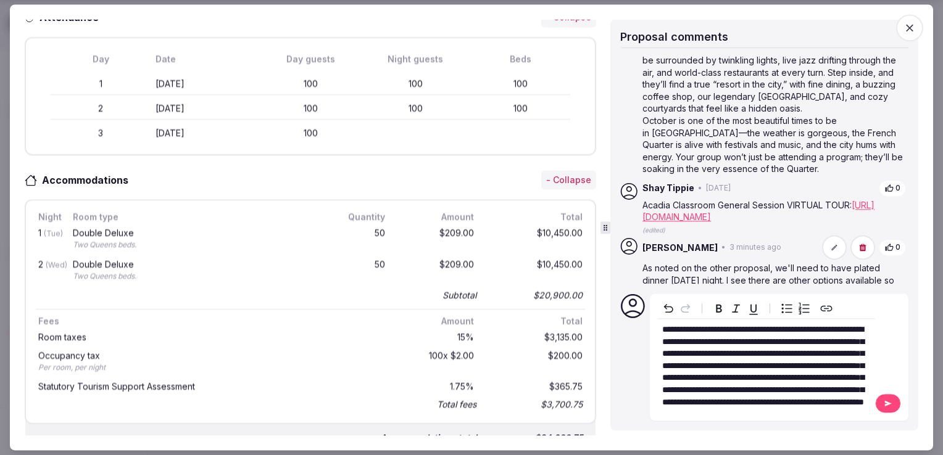
click at [895, 401] on button at bounding box center [888, 404] width 26 height 20
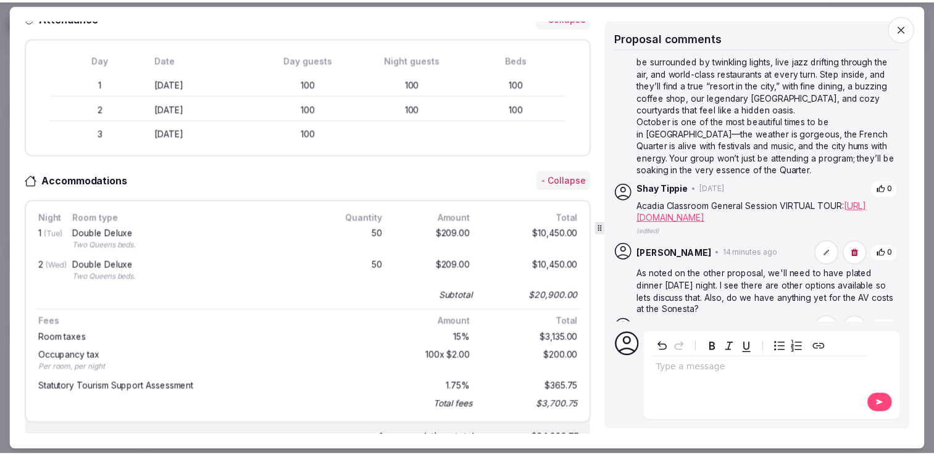
scroll to position [138, 0]
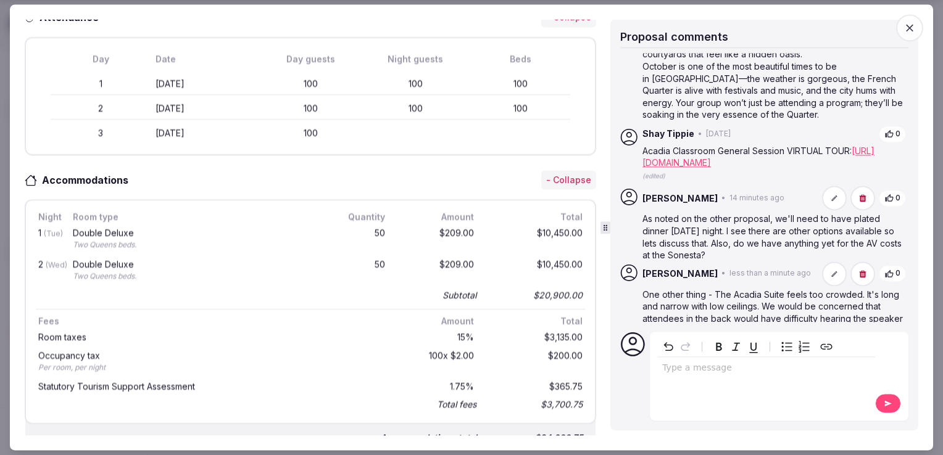
click at [914, 33] on icon "button" at bounding box center [909, 28] width 12 height 12
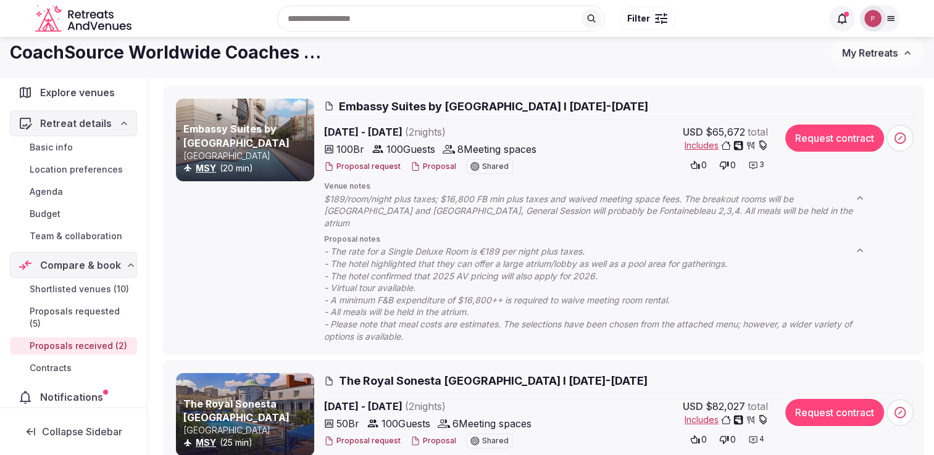
scroll to position [0, 0]
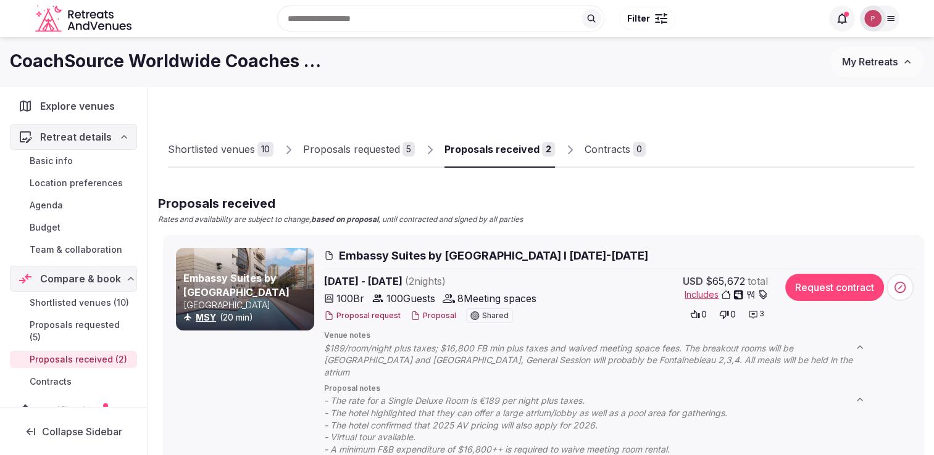
click at [877, 16] on img at bounding box center [872, 18] width 17 height 17
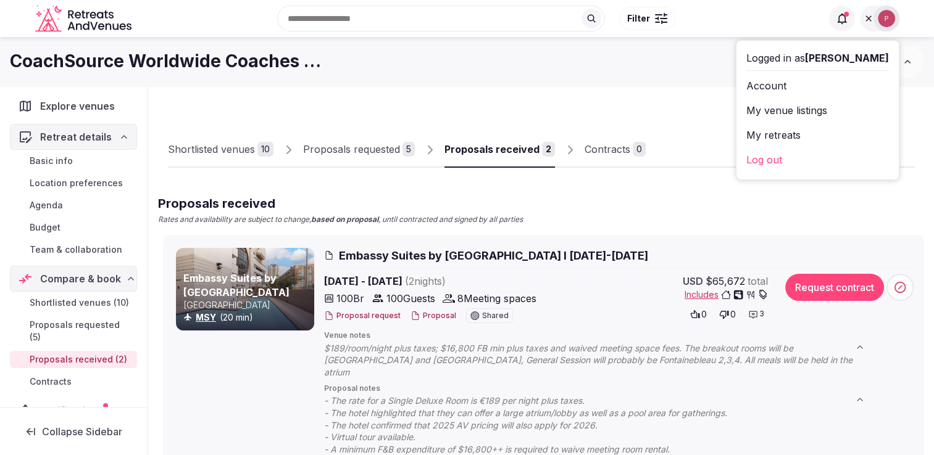
click at [808, 158] on link "Log out" at bounding box center [817, 160] width 143 height 20
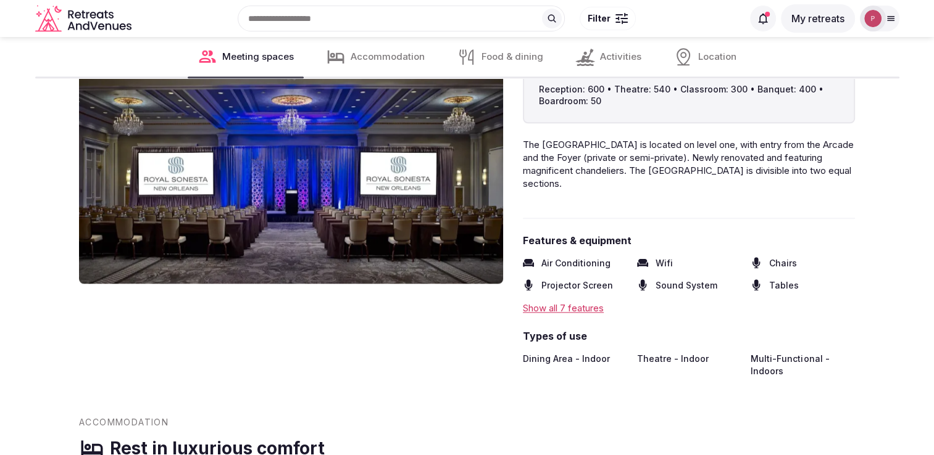
scroll to position [1426, 0]
click at [579, 302] on div "Show all 7 features" at bounding box center [689, 308] width 332 height 13
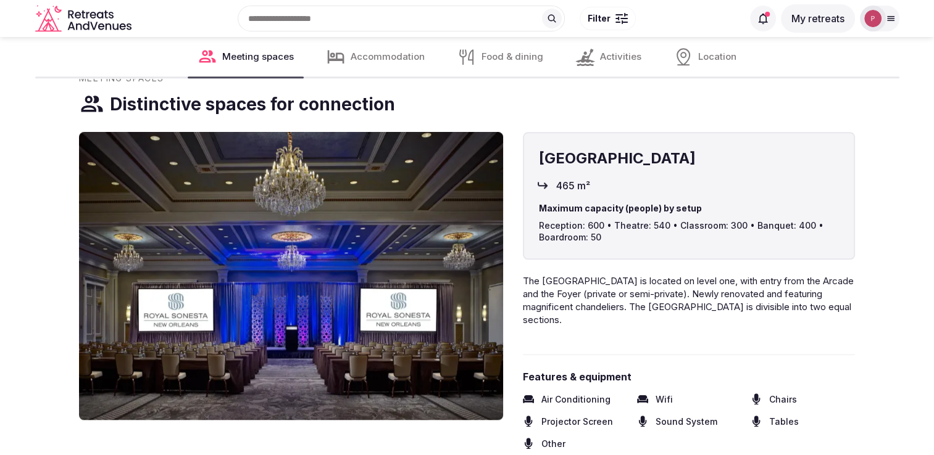
scroll to position [1286, 0]
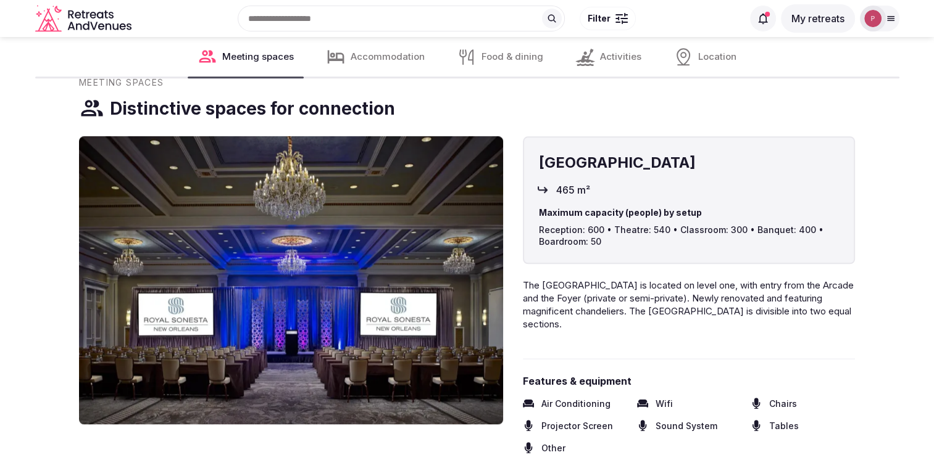
click at [373, 253] on img at bounding box center [291, 280] width 424 height 288
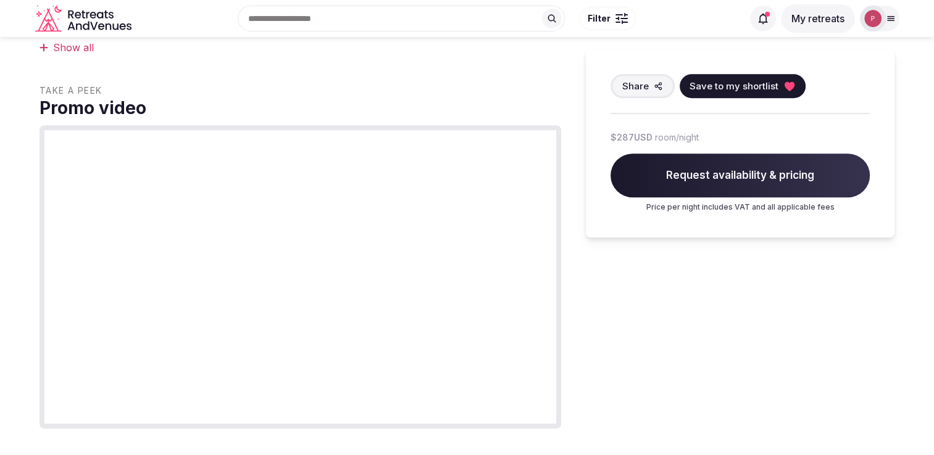
scroll to position [772, 0]
